Goal: Information Seeking & Learning: Learn about a topic

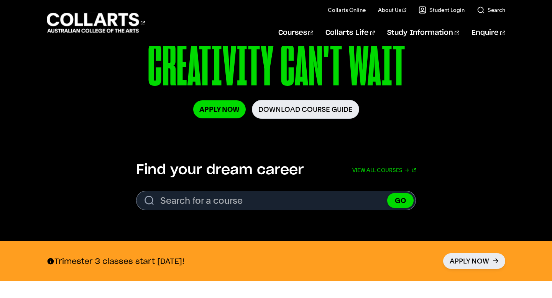
scroll to position [138, 0]
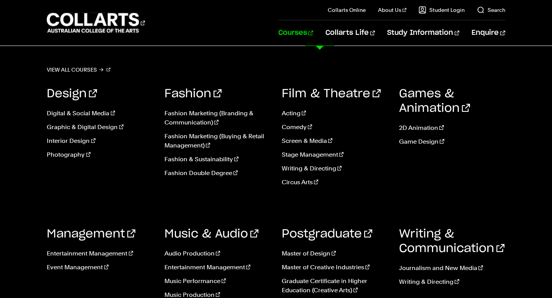
click at [313, 30] on link "Courses" at bounding box center [295, 32] width 35 height 25
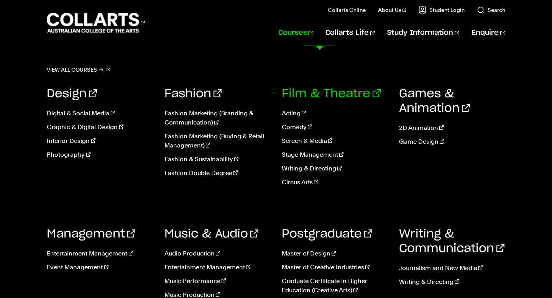
click at [322, 95] on link "Film & Theatre" at bounding box center [331, 94] width 99 height 12
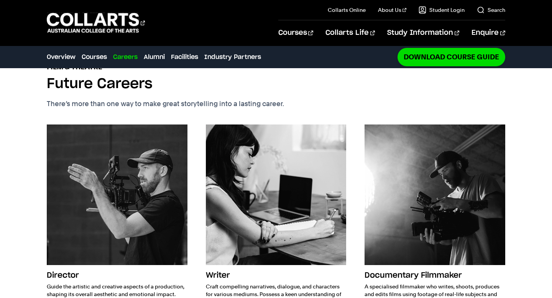
scroll to position [949, 0]
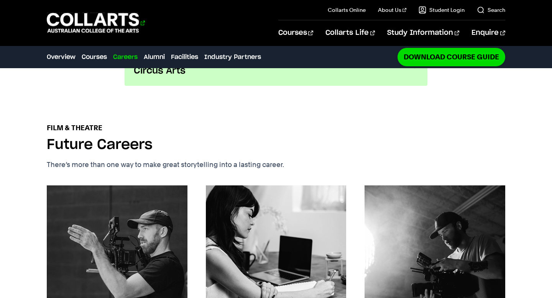
click at [112, 26] on 1 "Go to homepage" at bounding box center [93, 23] width 92 height 20
